Goal: Information Seeking & Learning: Learn about a topic

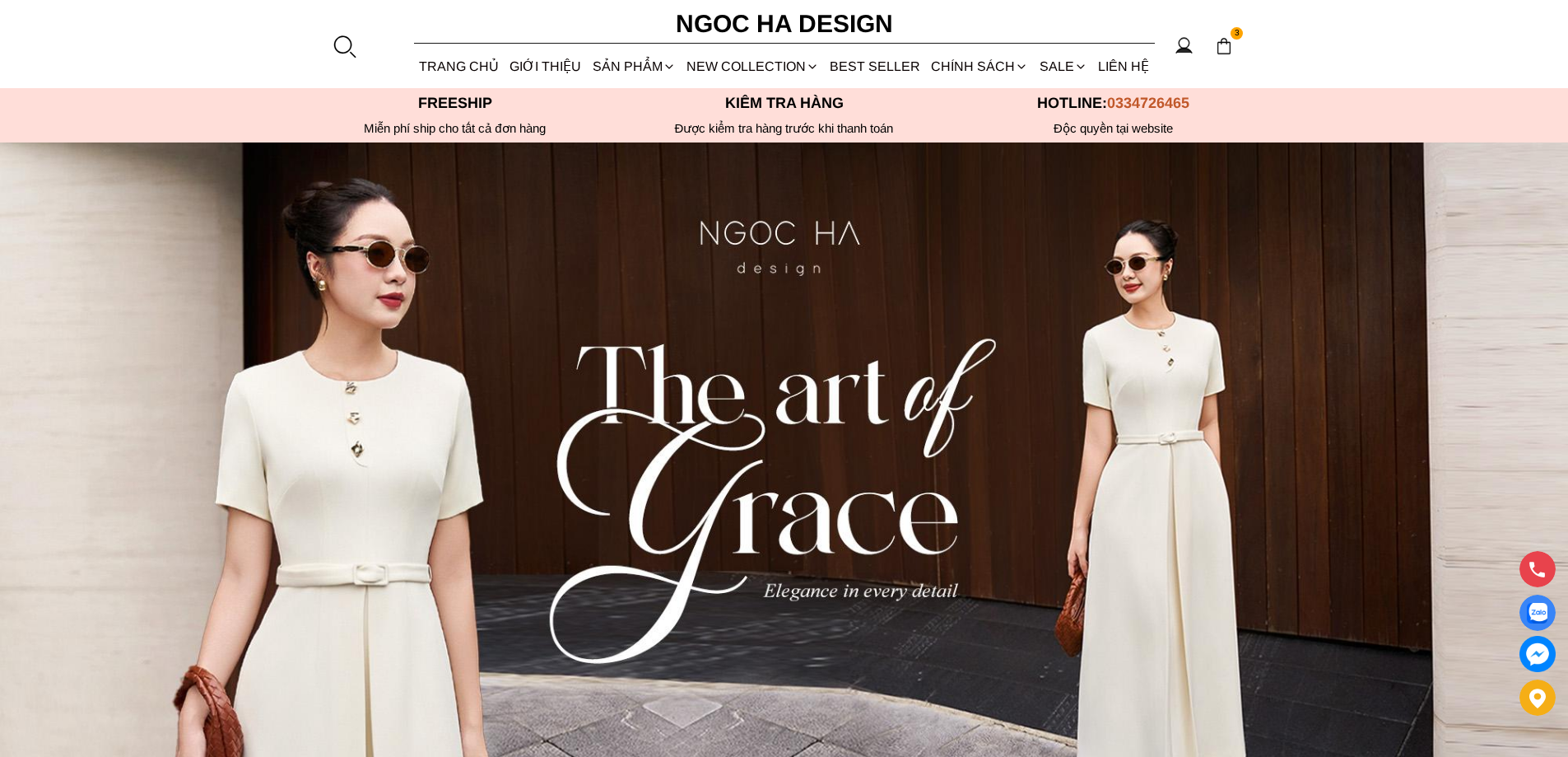
click at [336, 47] on div at bounding box center [344, 45] width 24 height 24
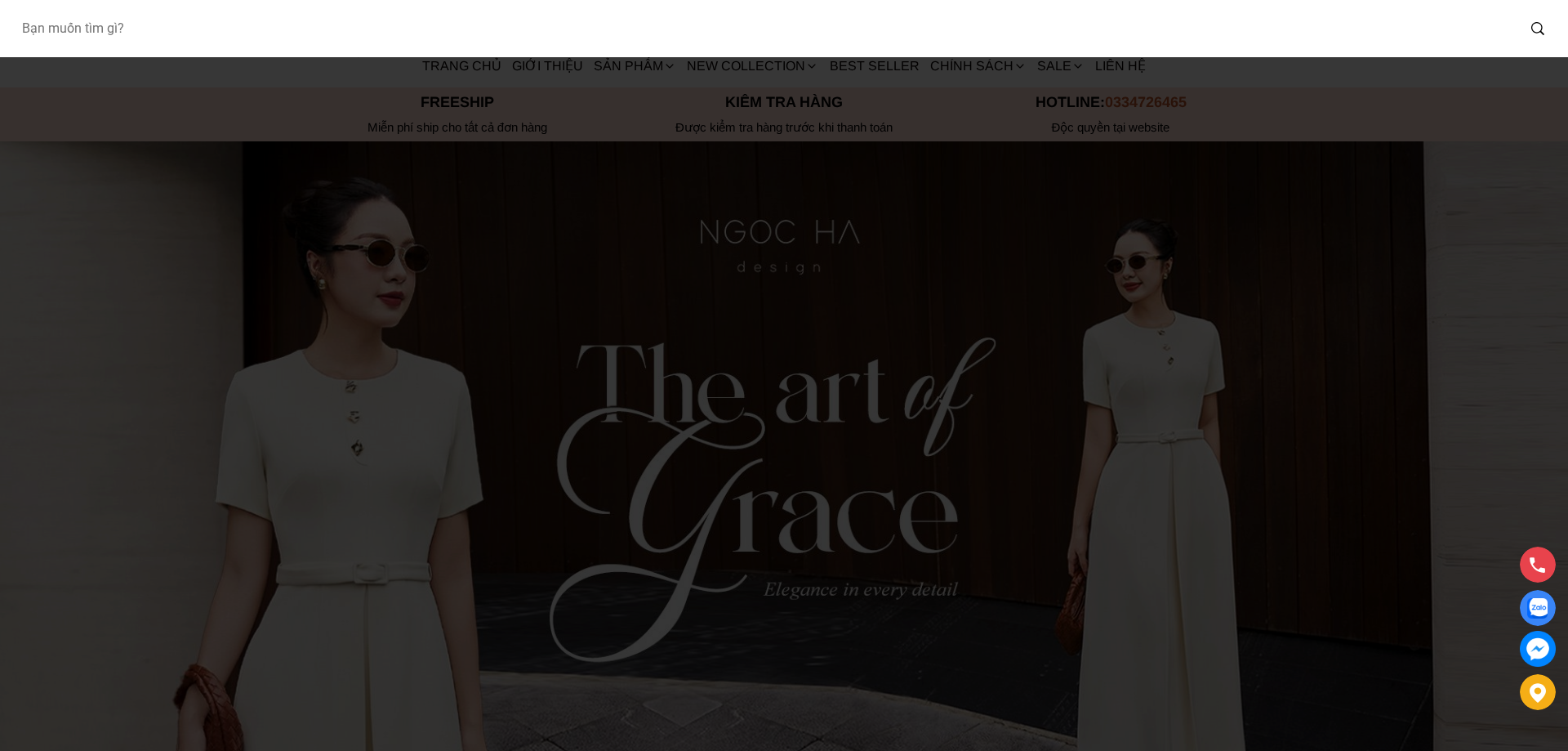
click at [199, 40] on input "Input search Bạn muốn tìm gì?" at bounding box center [762, 28] width 1508 height 38
type input "A1066"
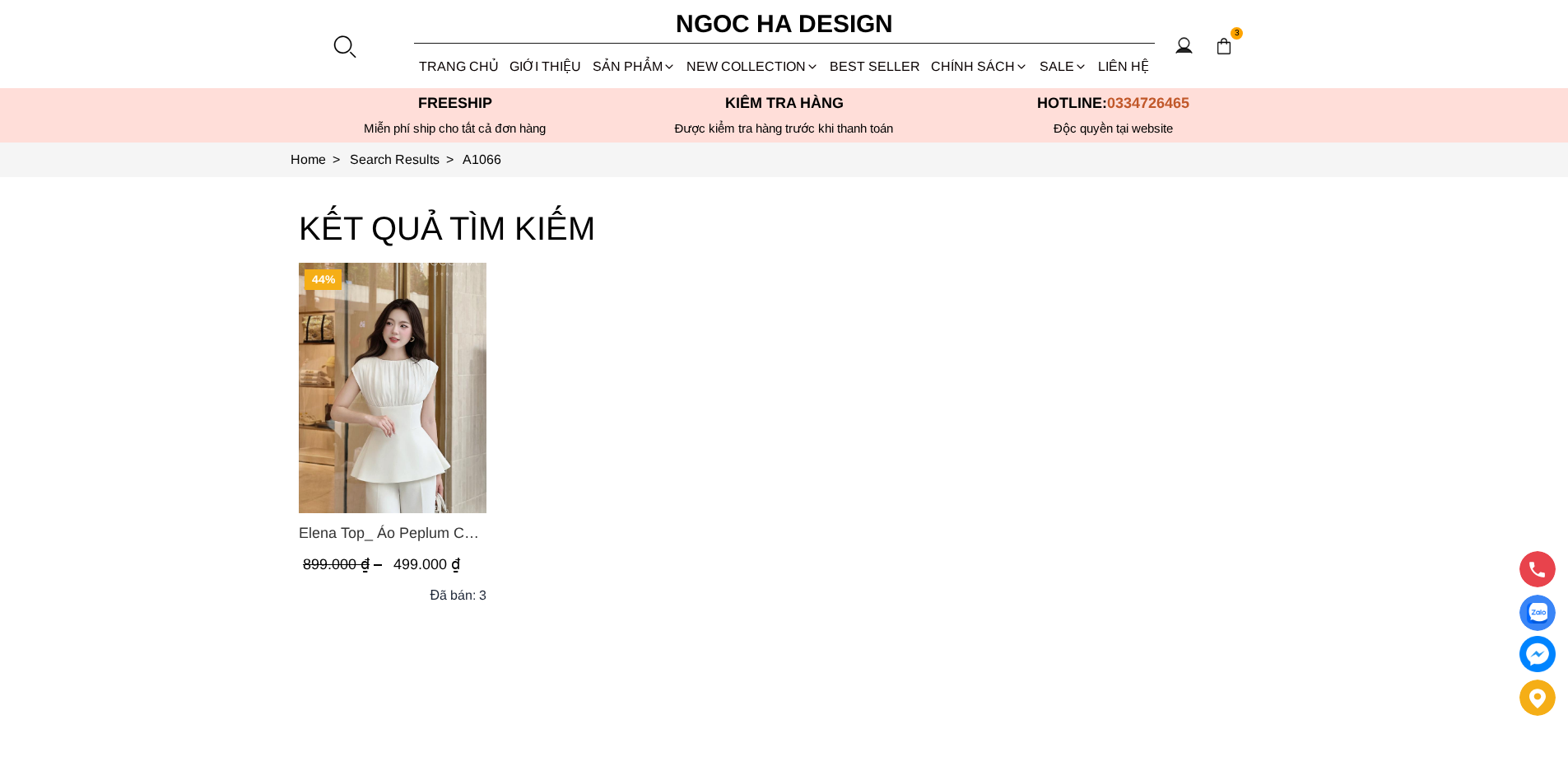
click at [414, 407] on img "Product image - Elena Top_ Áo Peplum Cổ Nhún Màu Trắng A1066" at bounding box center [392, 388] width 187 height 251
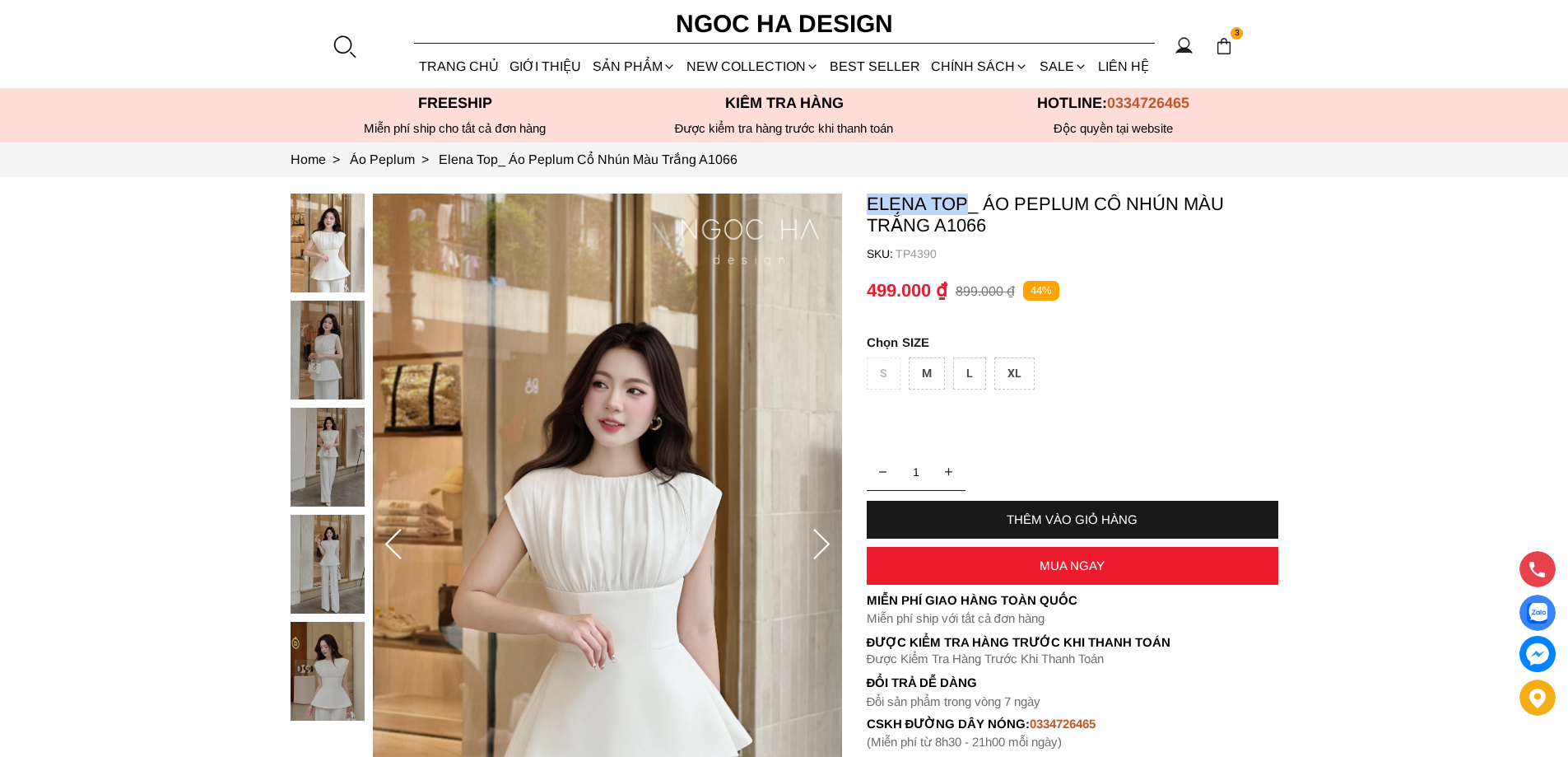
drag, startPoint x: 853, startPoint y: 195, endPoint x: 961, endPoint y: 212, distance: 109.3
click at [961, 212] on section "Elena Top_ Áo Peplum Cổ Nhún Màu Trắng A1066 SKU: TP4390 1 THÊM VÀO GIỎ HÀNG Mi…" at bounding box center [784, 545] width 1568 height 736
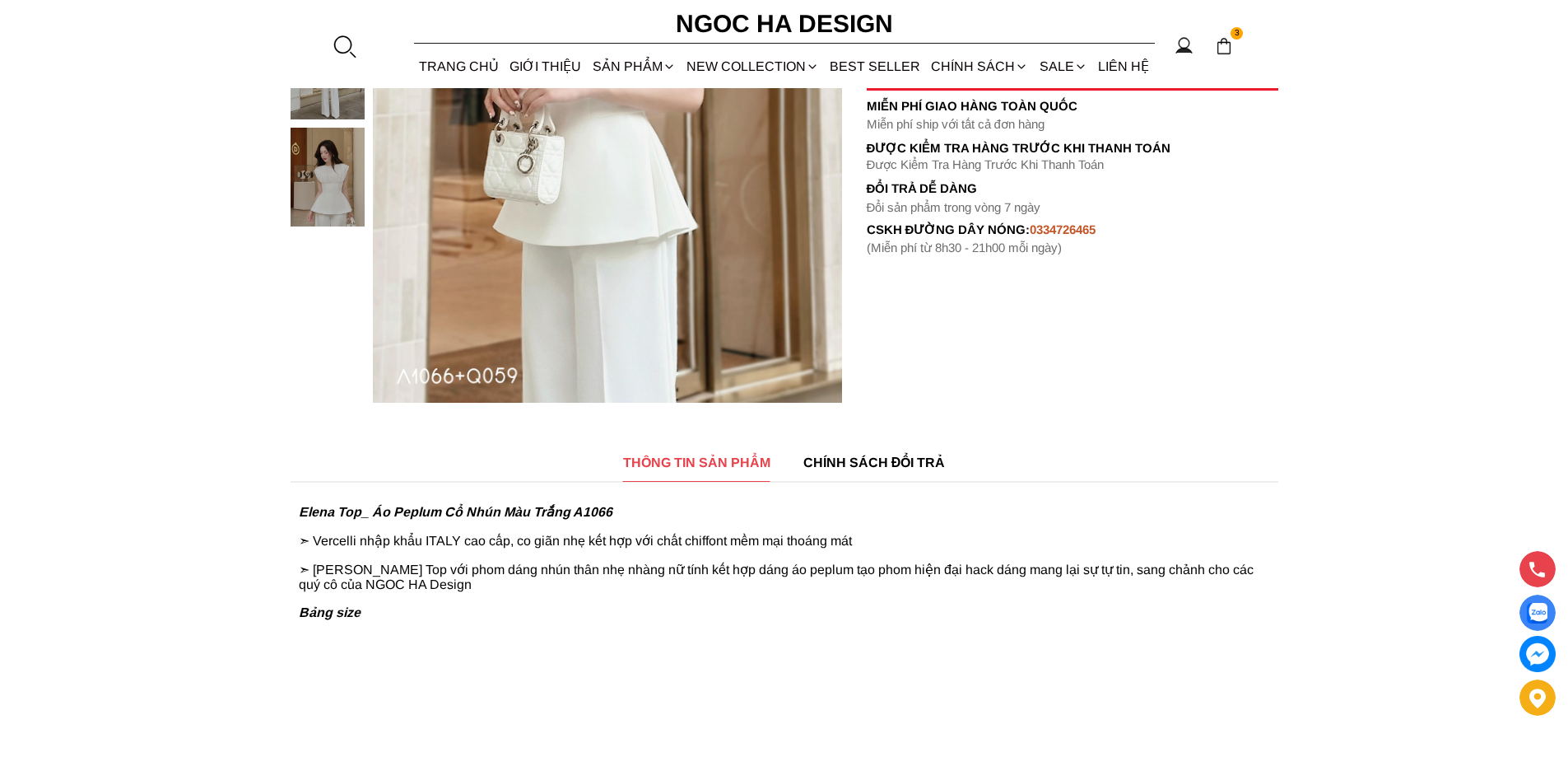
scroll to position [576, 0]
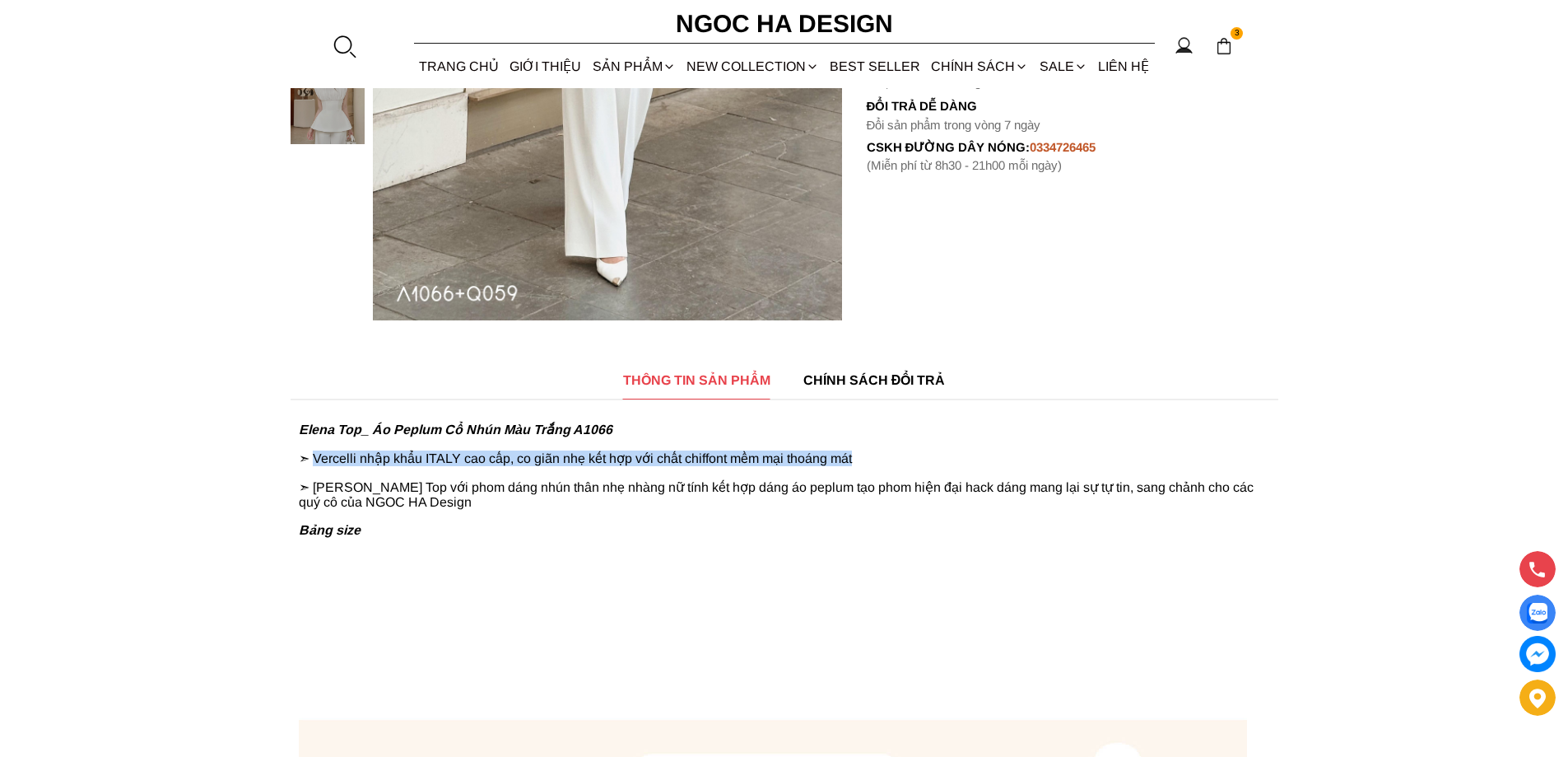
copy p "Vercelli nhập khẩu ITALY cao cấp, co giãn nhẹ kết hợp với chất chiffont mềm mại…"
drag, startPoint x: 316, startPoint y: 458, endPoint x: 875, endPoint y: 453, distance: 559.0
click at [873, 461] on p "➣ Vercelli nhập khẩu ITALY cao cấp, co giãn nhẹ kết hợp với chất chiffont mềm m…" at bounding box center [784, 458] width 971 height 16
